Goal: Information Seeking & Learning: Learn about a topic

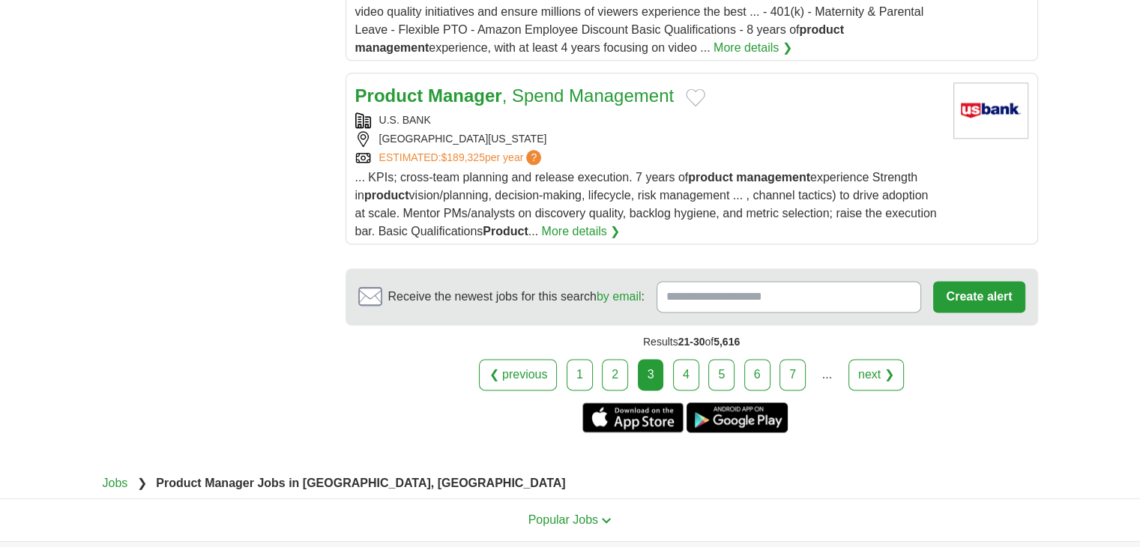
scroll to position [2023, 0]
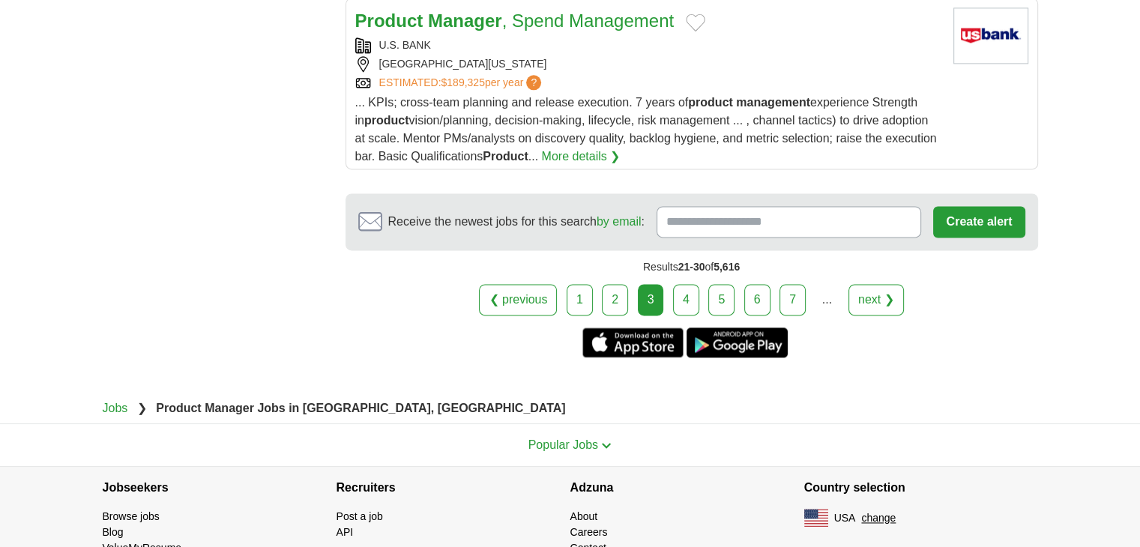
click at [695, 289] on link "4" at bounding box center [686, 299] width 26 height 31
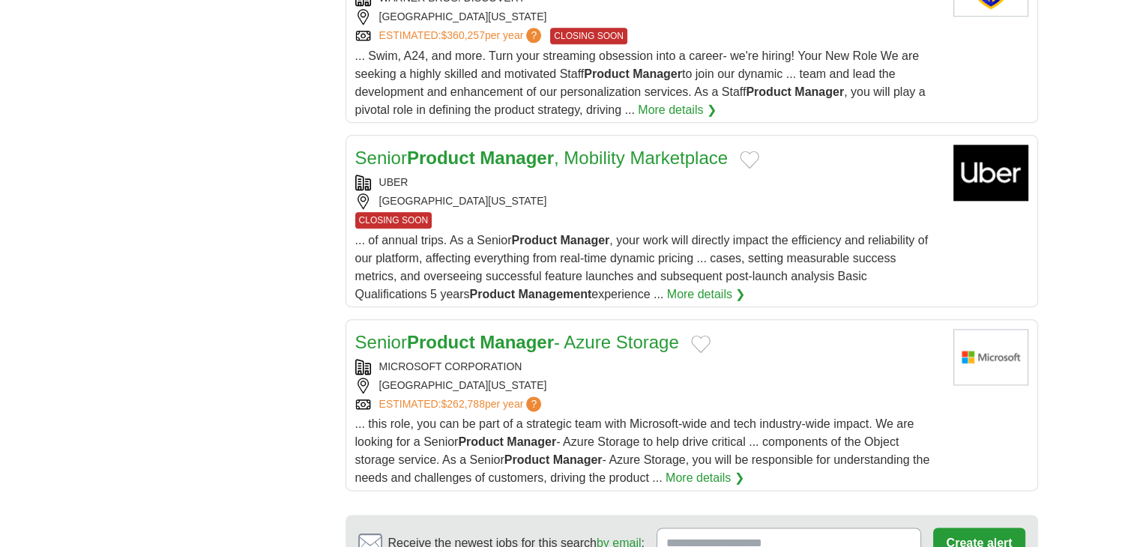
scroll to position [2023, 0]
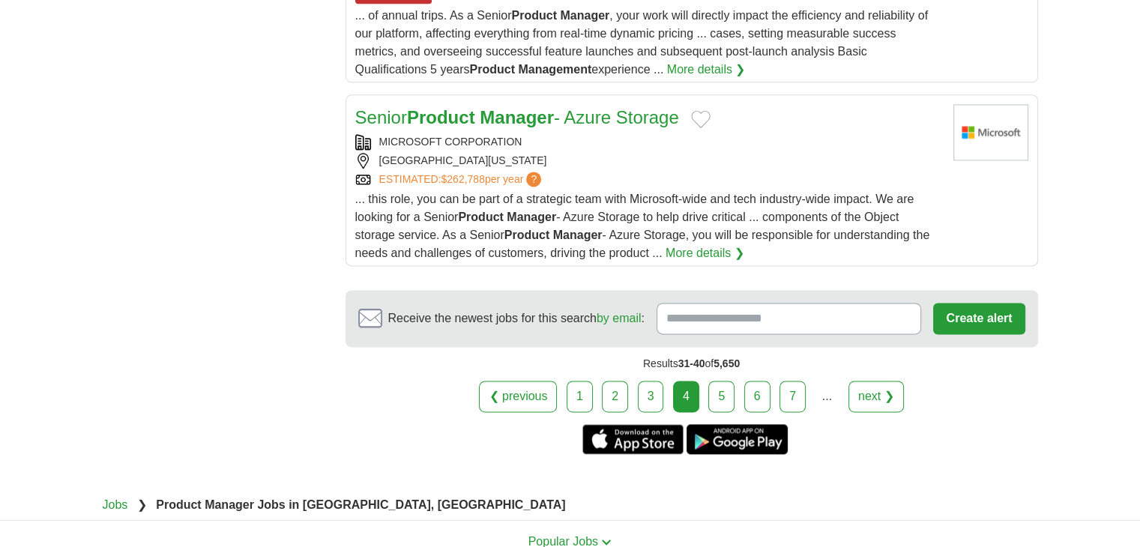
click at [722, 381] on link "5" at bounding box center [721, 396] width 26 height 31
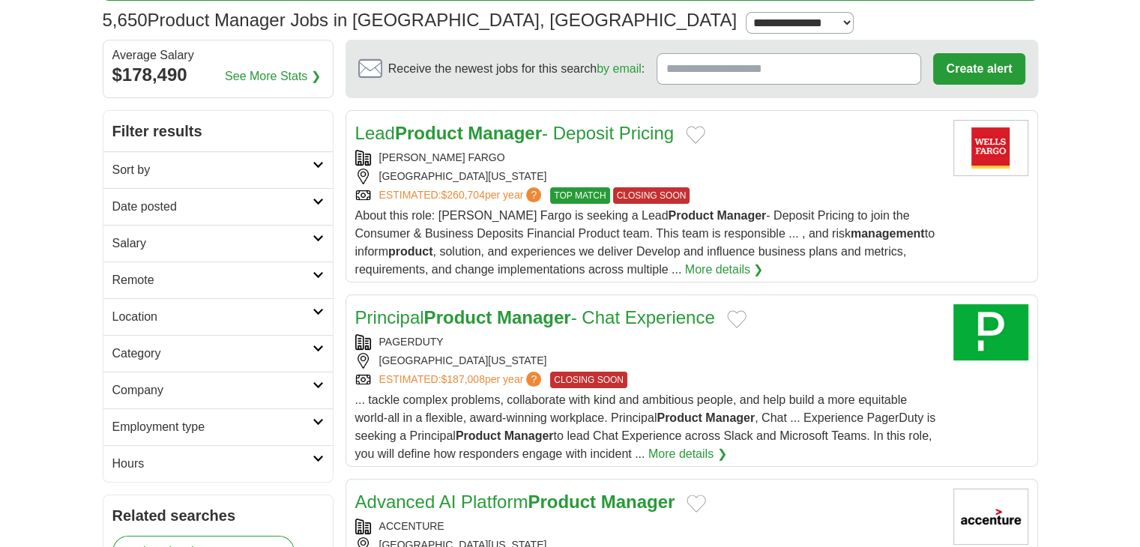
scroll to position [225, 0]
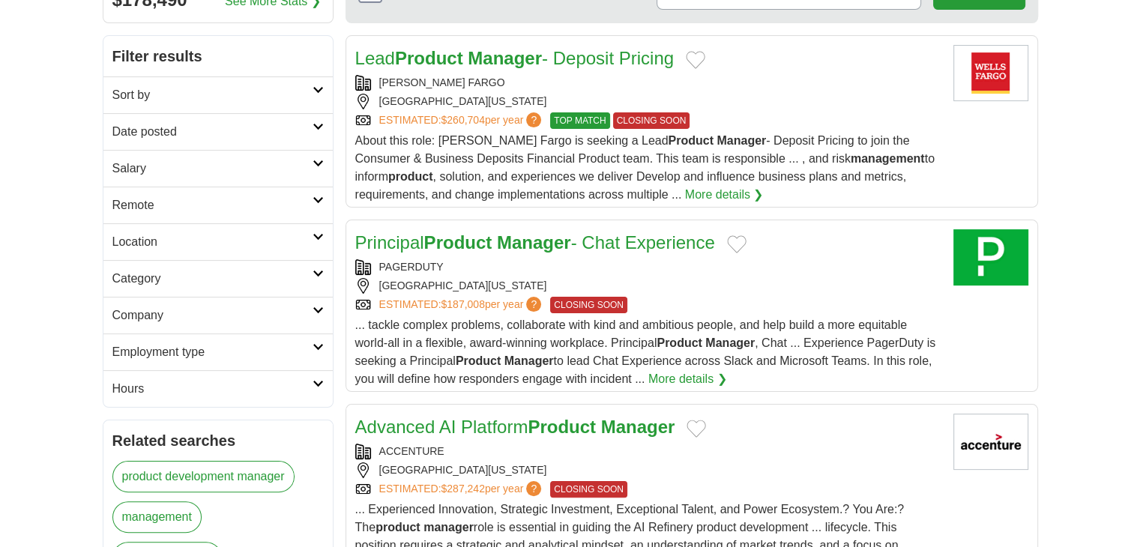
click at [522, 264] on div "PAGERDUTY" at bounding box center [648, 267] width 586 height 16
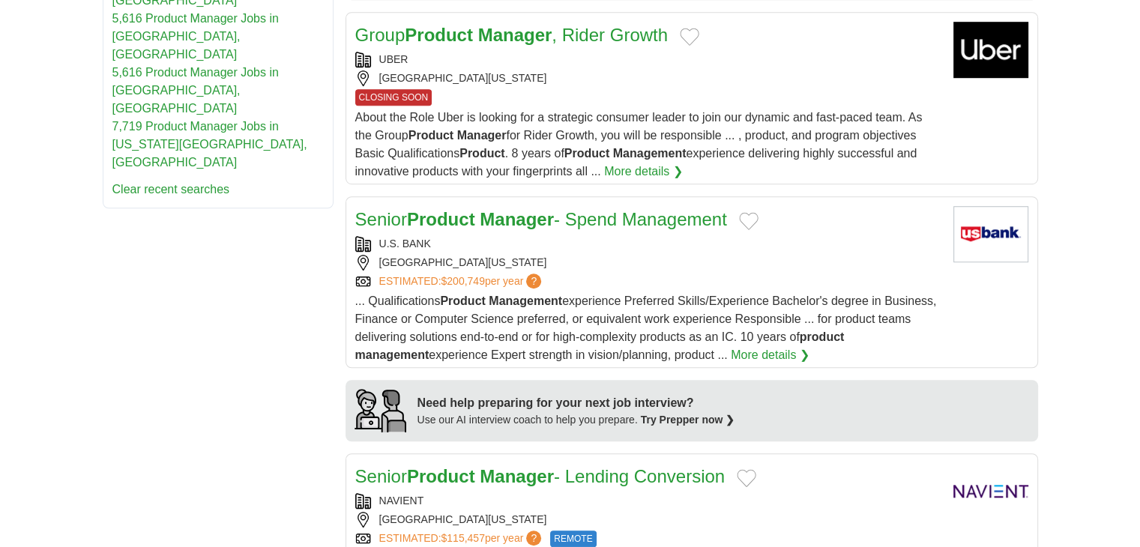
scroll to position [1424, 0]
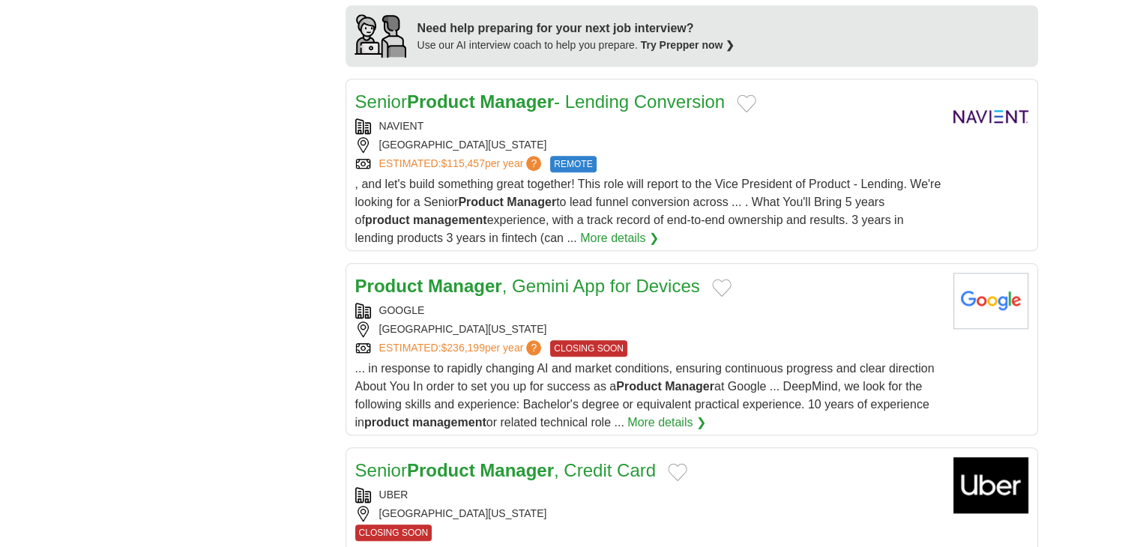
click at [508, 118] on div "NAVIENT" at bounding box center [648, 126] width 586 height 16
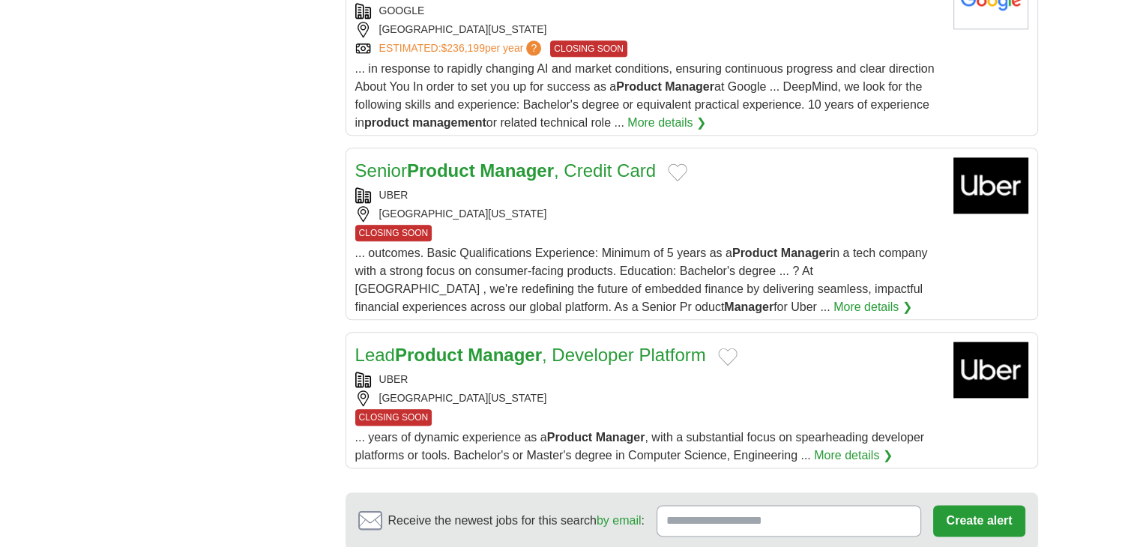
scroll to position [1873, 0]
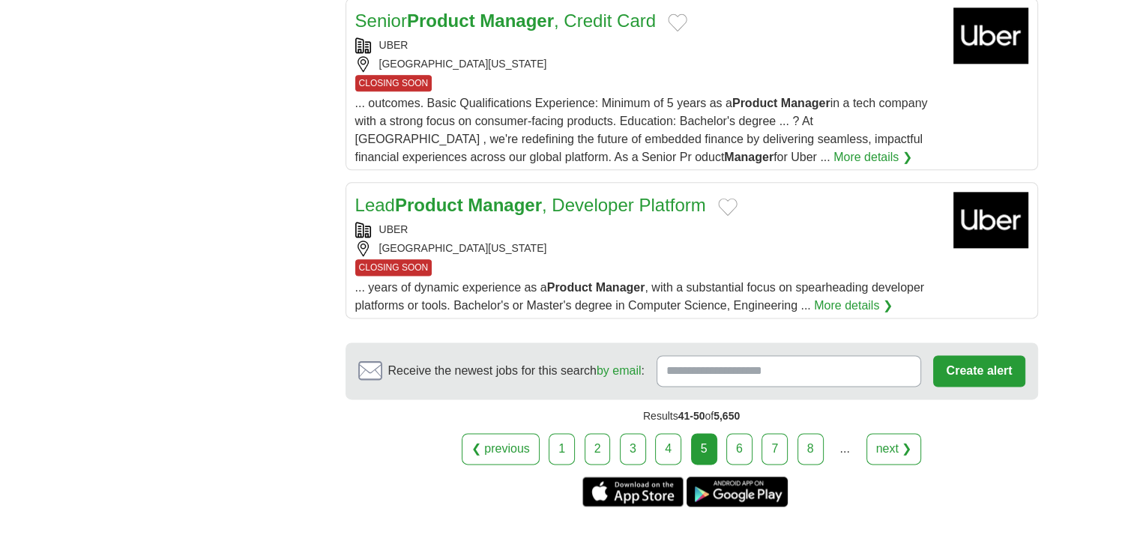
click at [733, 437] on link "6" at bounding box center [739, 448] width 26 height 31
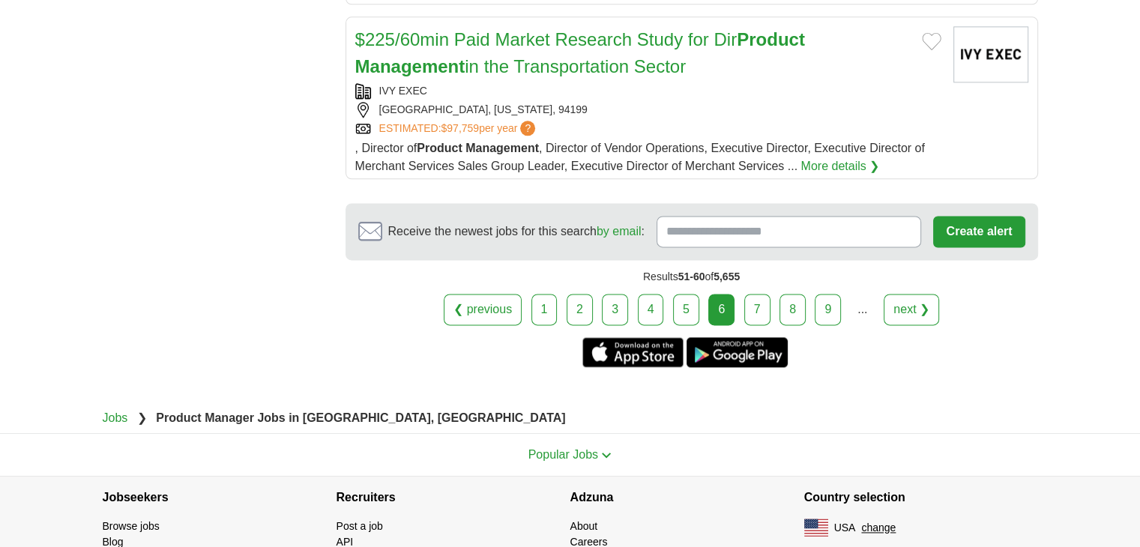
scroll to position [2021, 0]
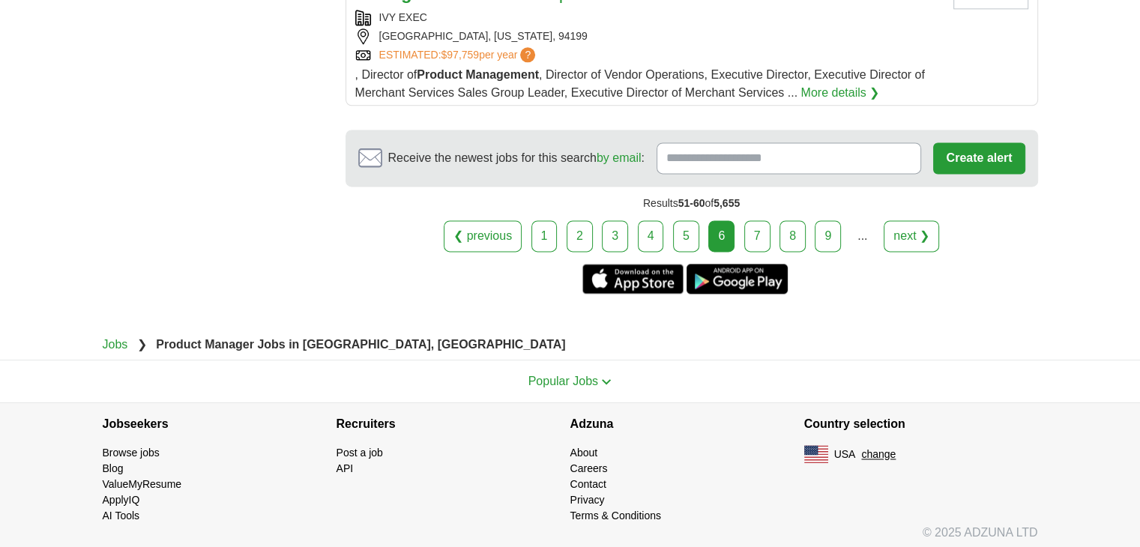
click at [759, 226] on link "7" at bounding box center [757, 235] width 26 height 31
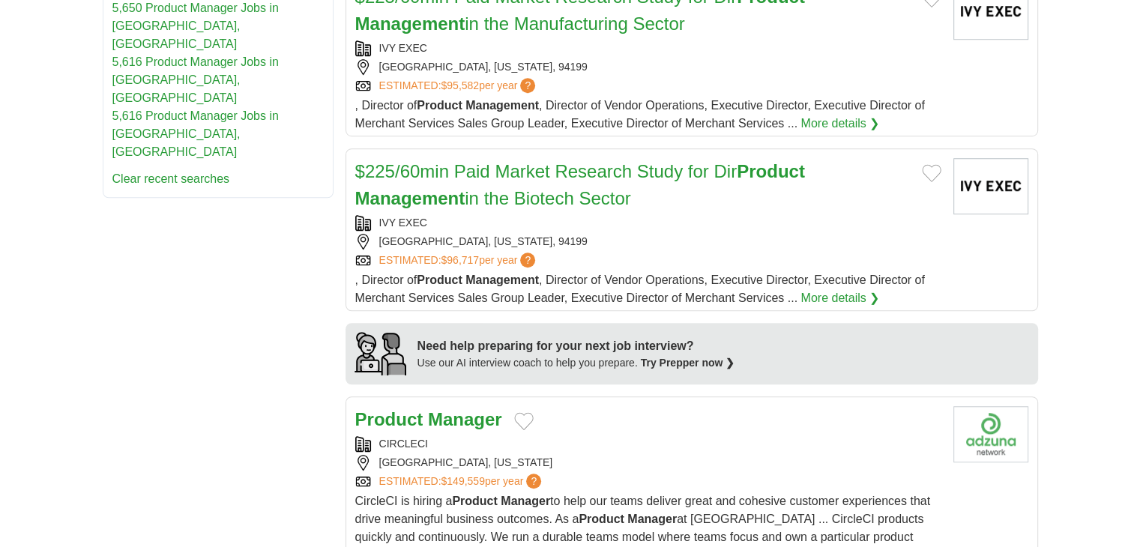
scroll to position [1424, 0]
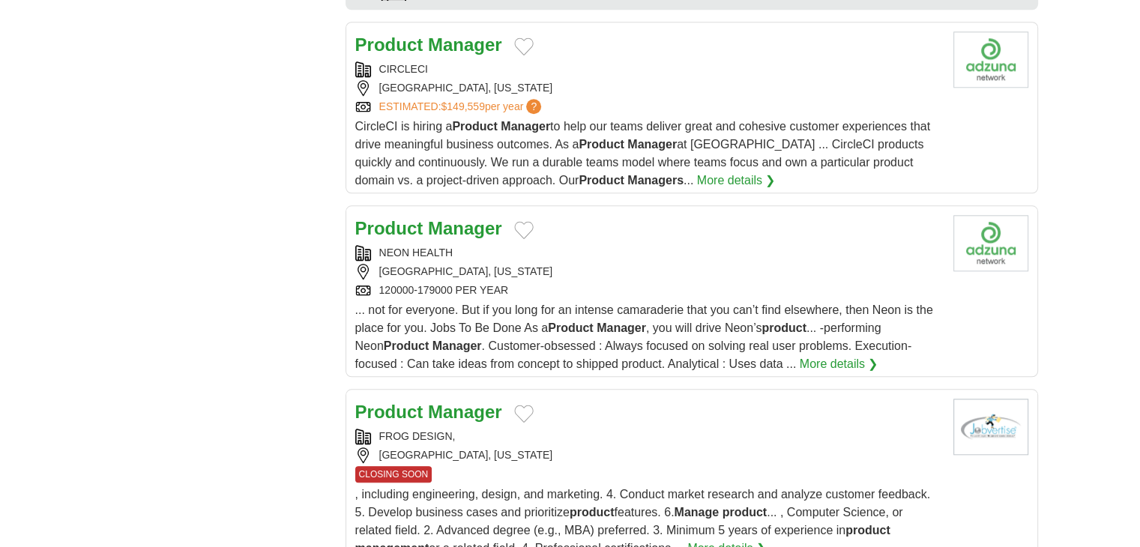
click at [707, 435] on div "FROG DESIGN," at bounding box center [648, 437] width 586 height 16
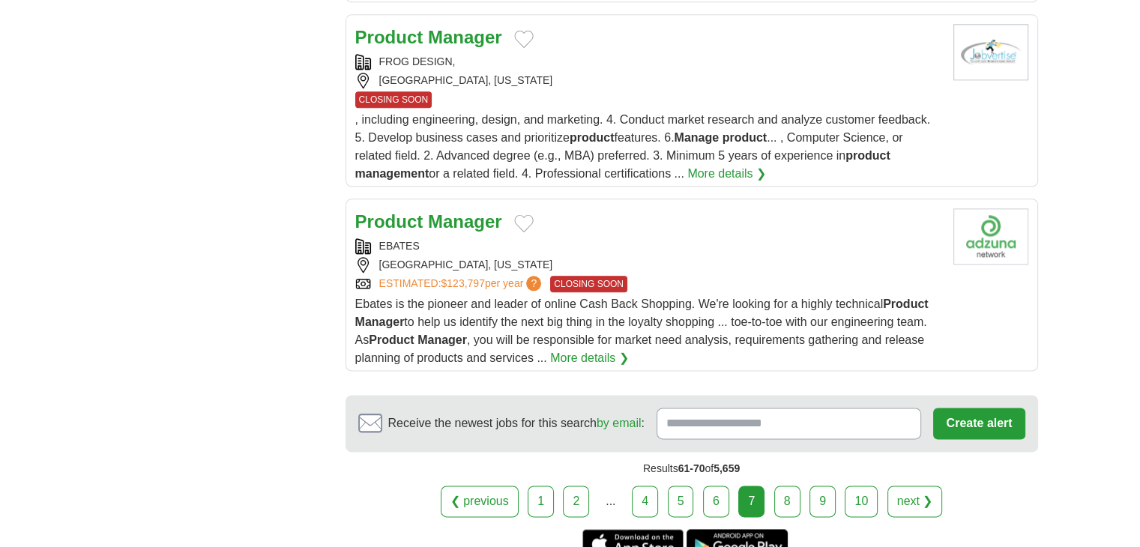
scroll to position [2023, 0]
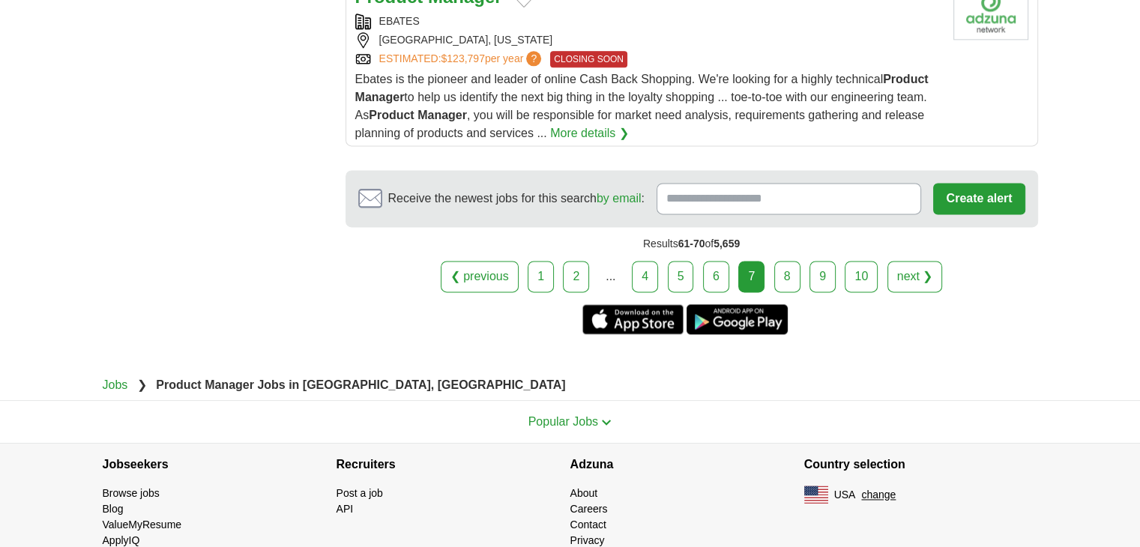
click at [782, 268] on link "8" at bounding box center [787, 276] width 26 height 31
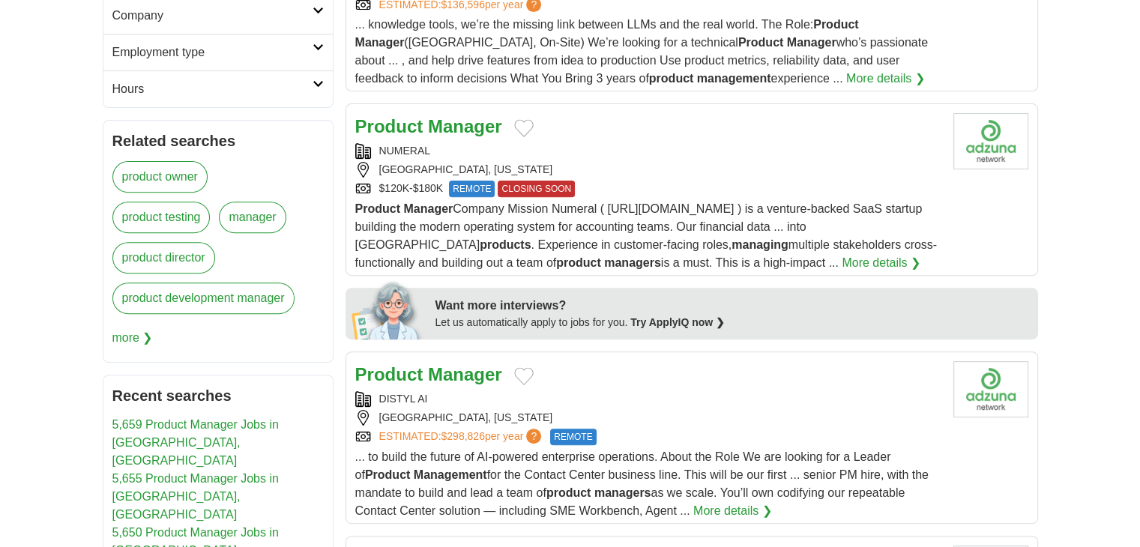
scroll to position [674, 0]
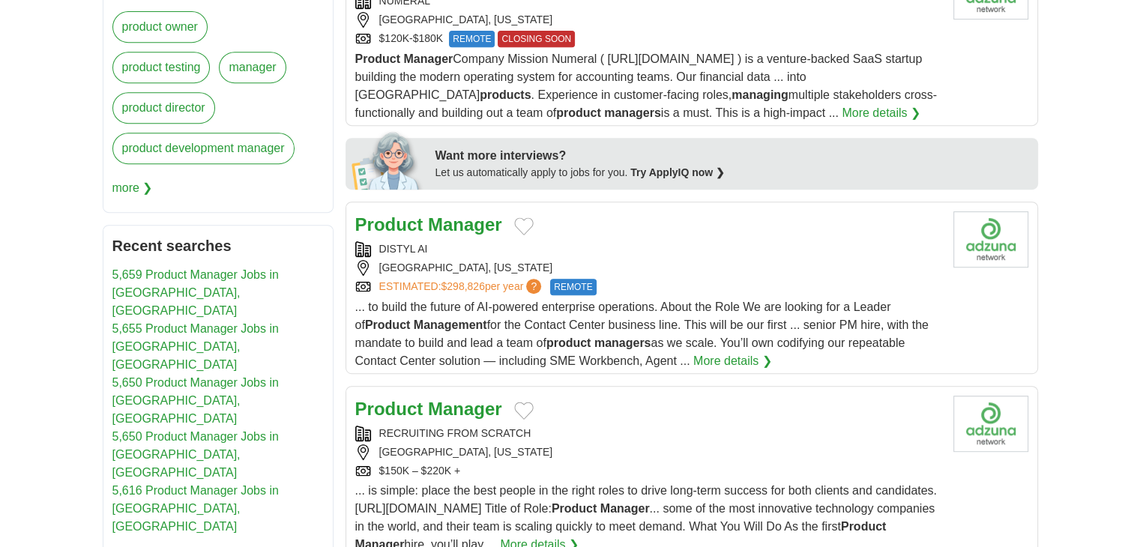
click at [462, 236] on div "Product Manager DISTYL AI [GEOGRAPHIC_DATA], [US_STATE] ESTIMATED: $298,826 per…" at bounding box center [648, 290] width 586 height 159
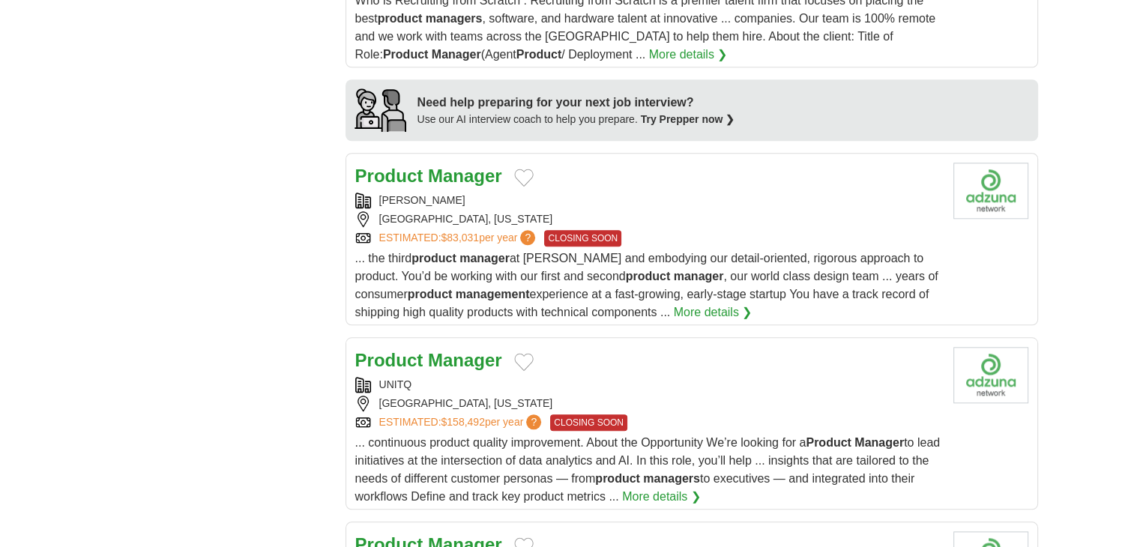
scroll to position [1573, 0]
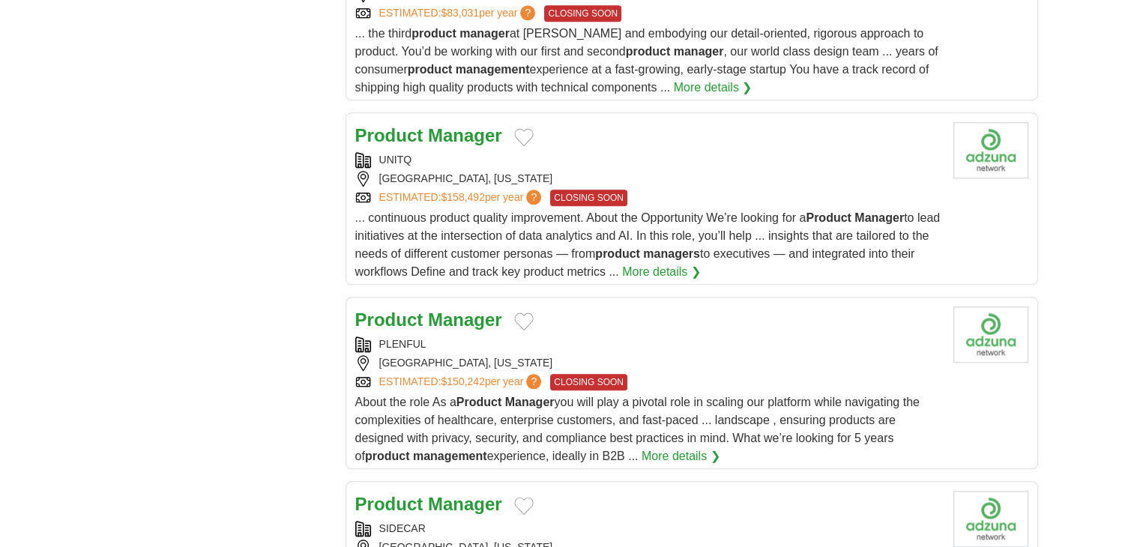
click at [636, 328] on div "Product Manager PLENFUL [GEOGRAPHIC_DATA], [US_STATE] ESTIMATED: $150,242 per y…" at bounding box center [648, 385] width 586 height 159
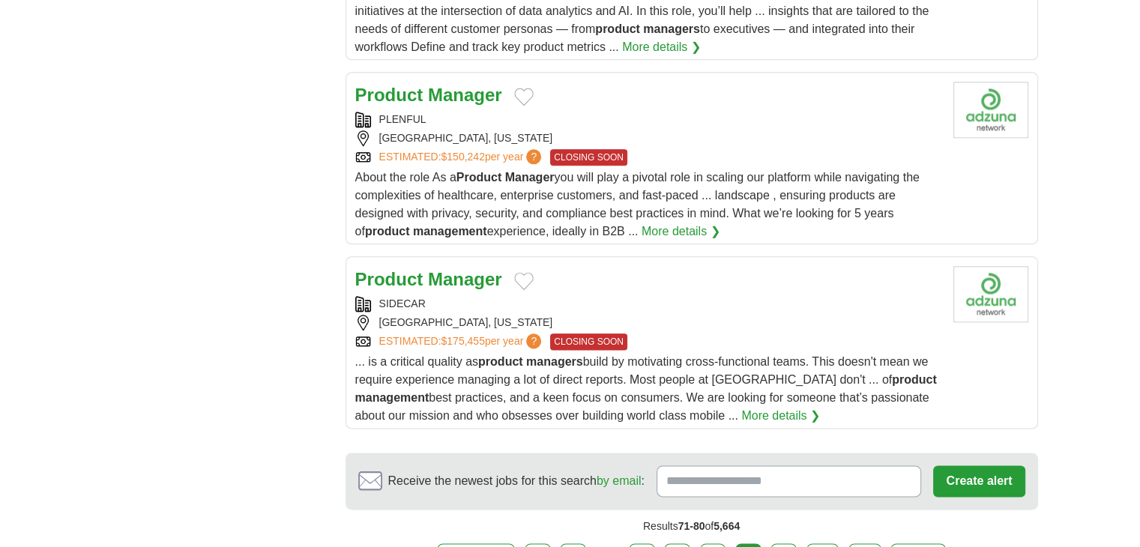
scroll to position [1873, 0]
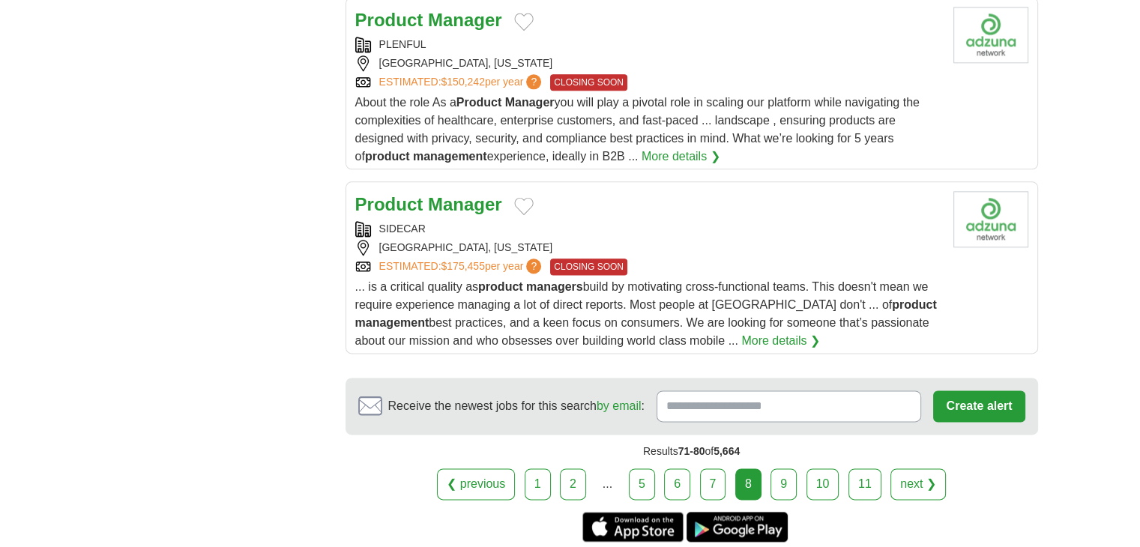
click at [457, 214] on div "Product Manager SIDECAR [GEOGRAPHIC_DATA], [US_STATE] ESTIMATED: $175,455 per y…" at bounding box center [648, 270] width 586 height 159
